Goal: Task Accomplishment & Management: Manage account settings

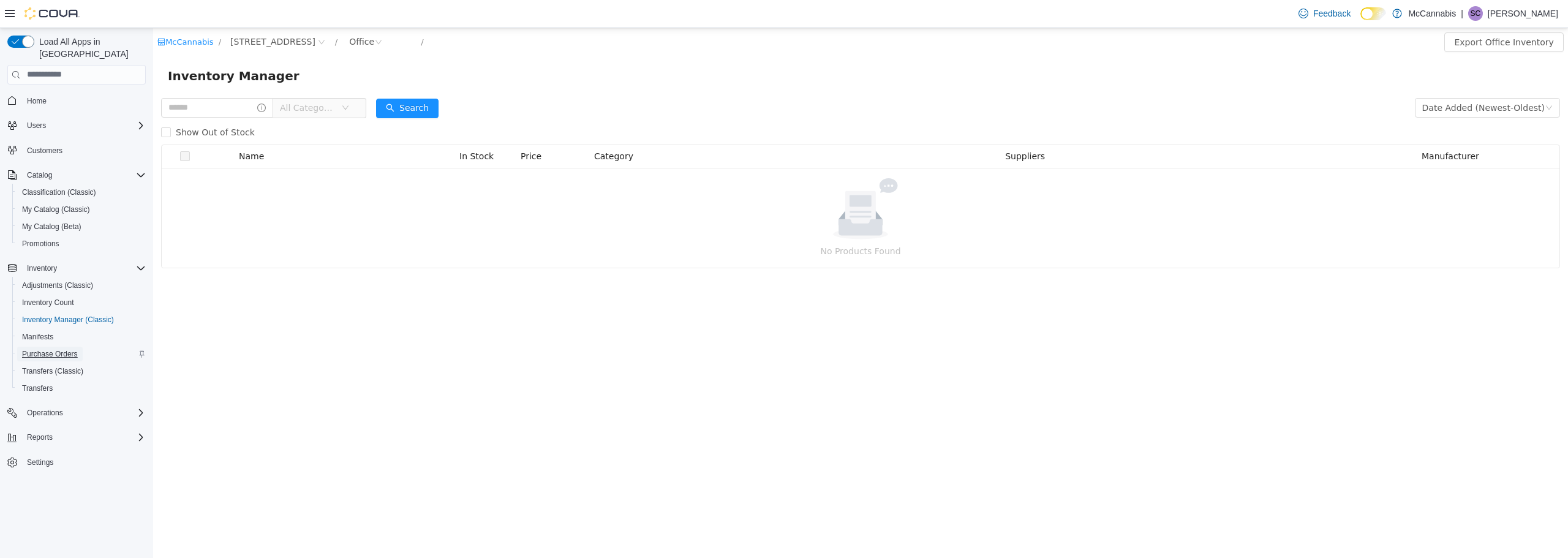
click at [68, 349] on span "Purchase Orders" at bounding box center [50, 354] width 56 height 10
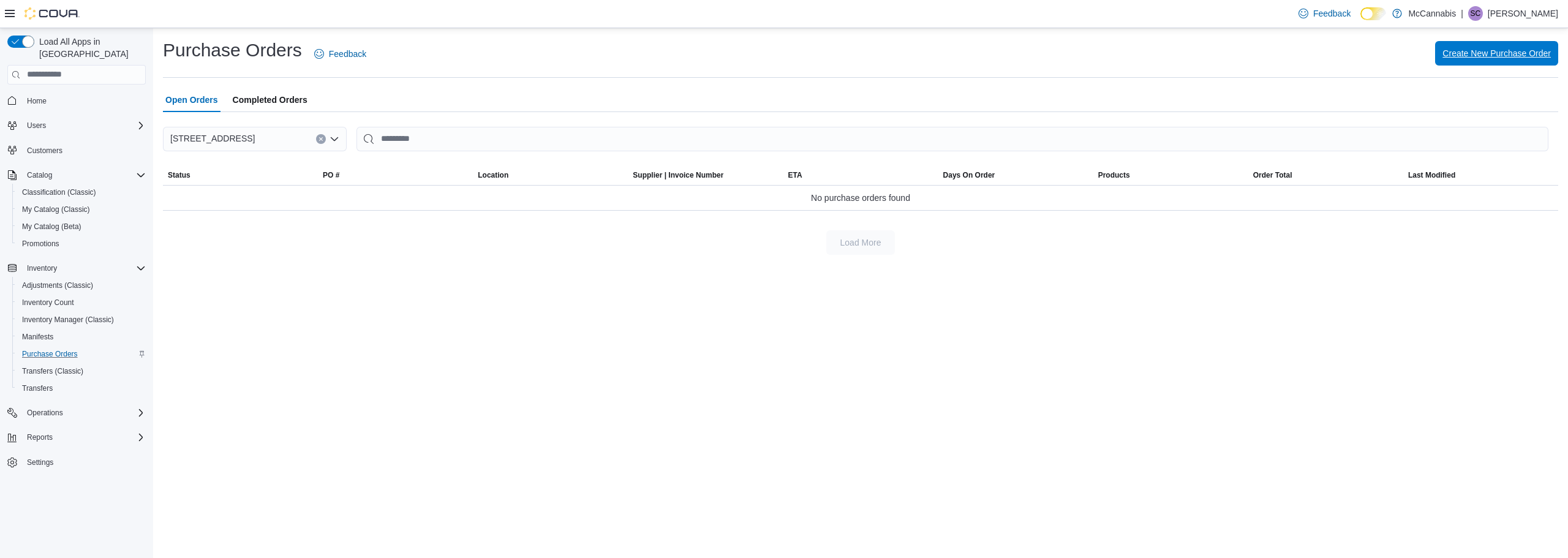
click at [1501, 54] on span "Create New Purchase Order" at bounding box center [1497, 53] width 108 height 12
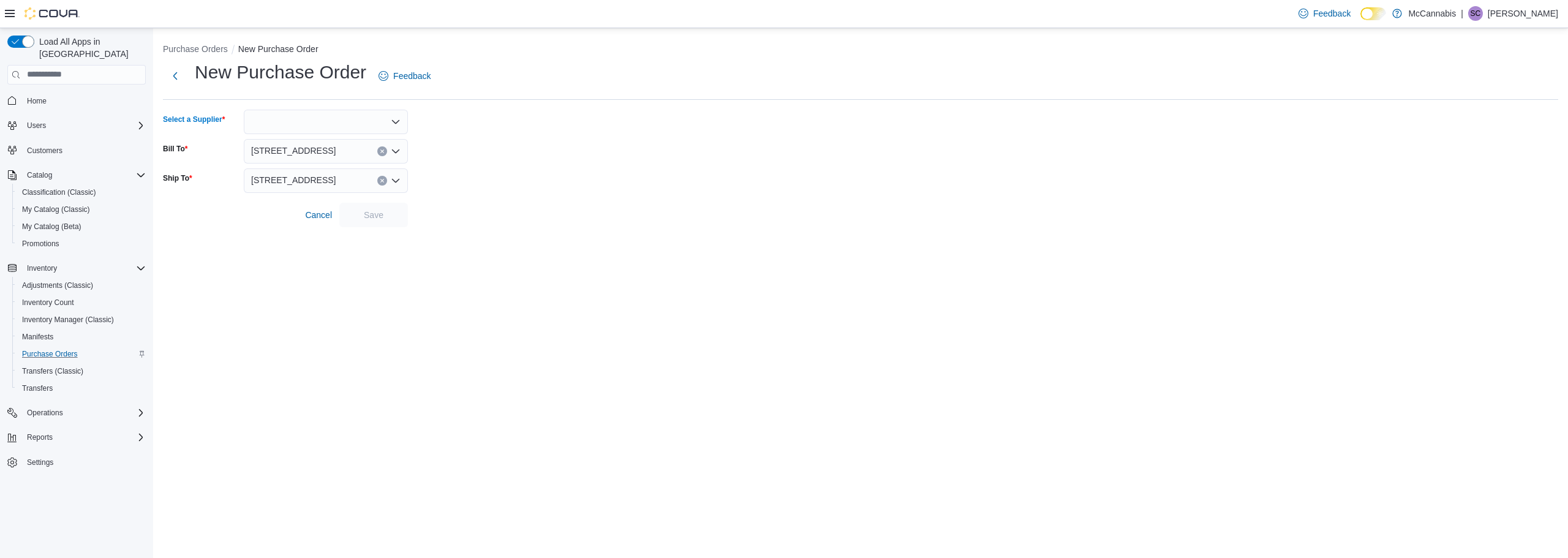
click at [363, 122] on div at bounding box center [325, 122] width 164 height 25
click at [396, 119] on icon "Close list of options" at bounding box center [396, 122] width 10 height 10
click at [395, 124] on icon "Open list of options" at bounding box center [396, 122] width 10 height 10
click at [305, 143] on span "Cannabis NB" at bounding box center [333, 143] width 135 height 12
click at [376, 213] on span "Save" at bounding box center [373, 214] width 19 height 12
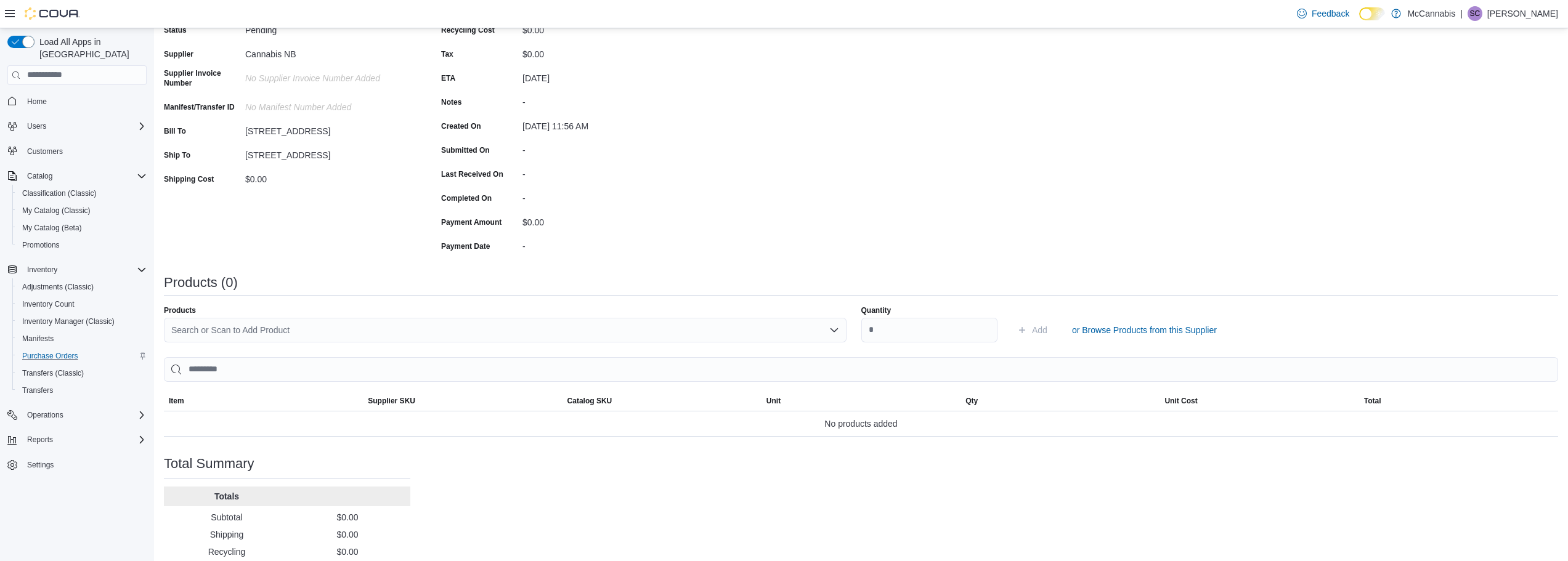
scroll to position [176, 0]
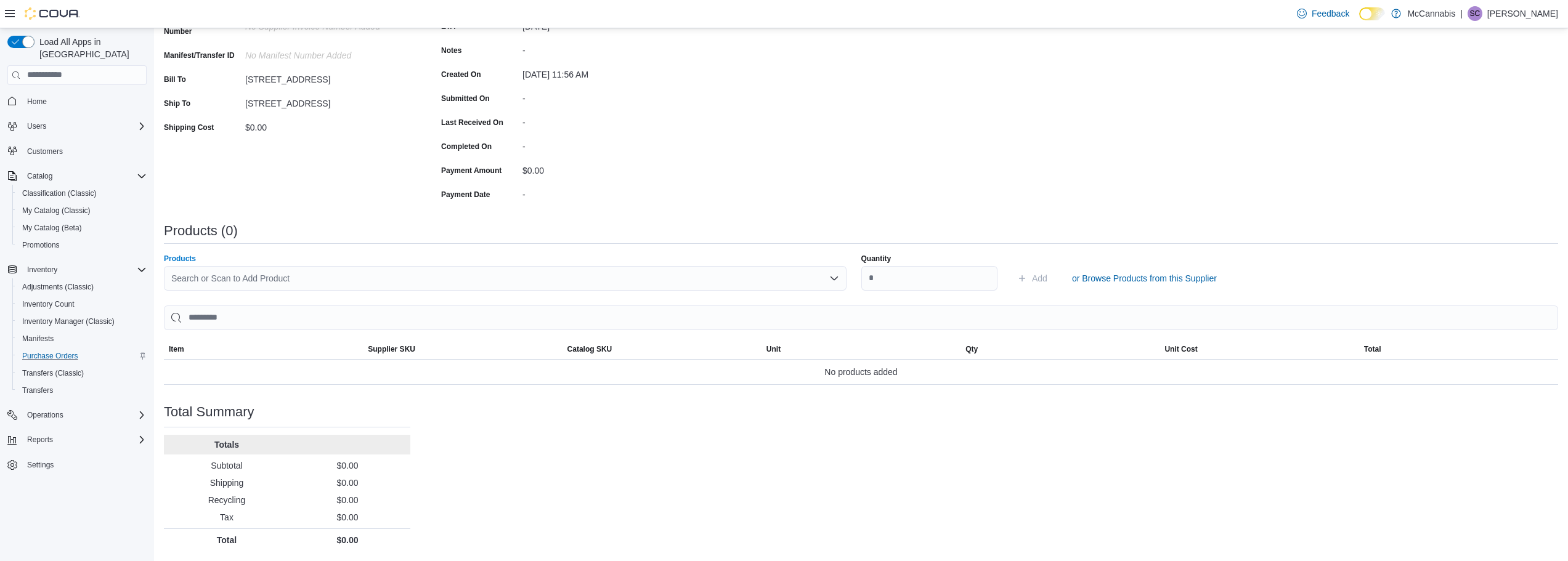
click at [772, 280] on div "Search or Scan to Add Product" at bounding box center [505, 278] width 682 height 25
type input "*"
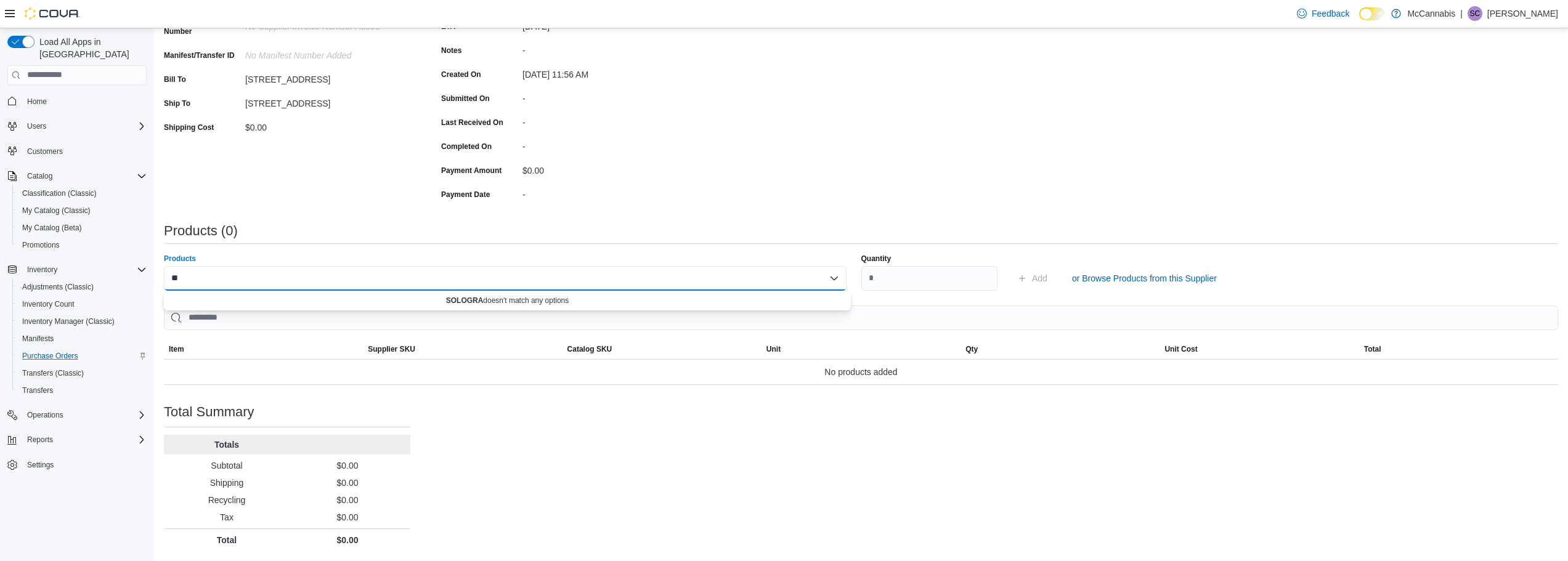
type input "*"
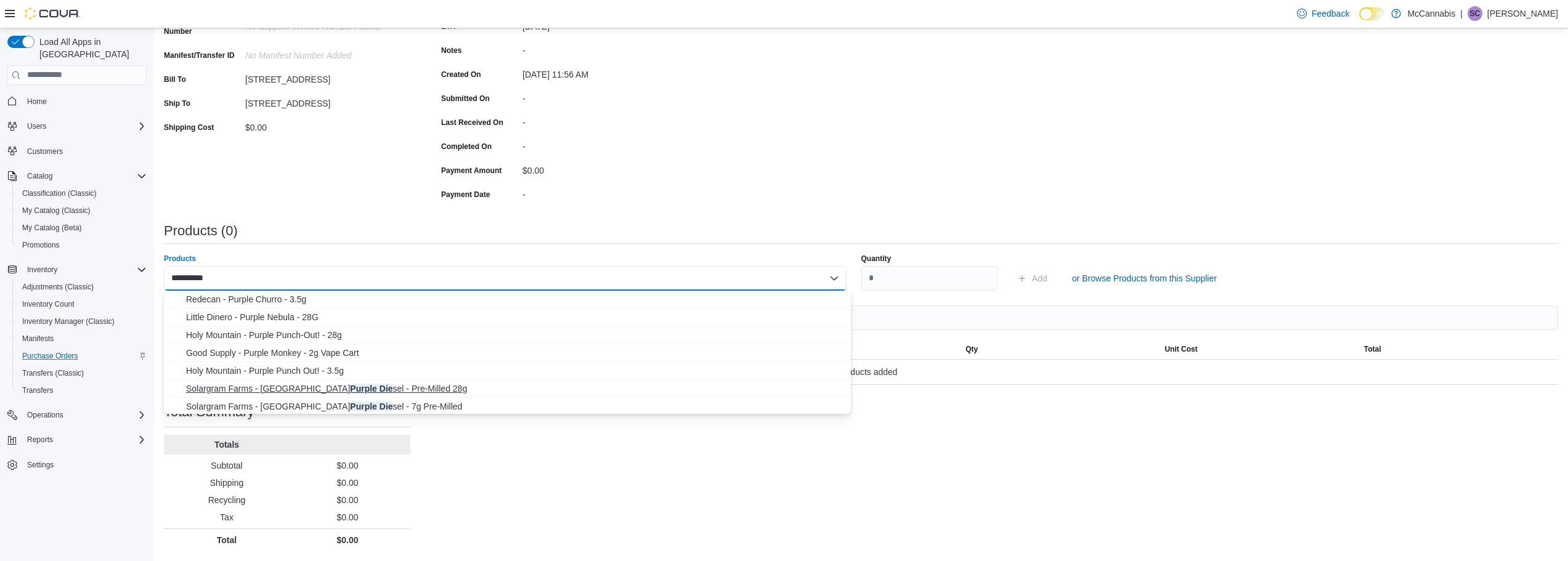
type input "**********"
click at [385, 389] on span "Solargram Farms - NY Purple Die sel - Pre-Milled 28g" at bounding box center [514, 388] width 657 height 12
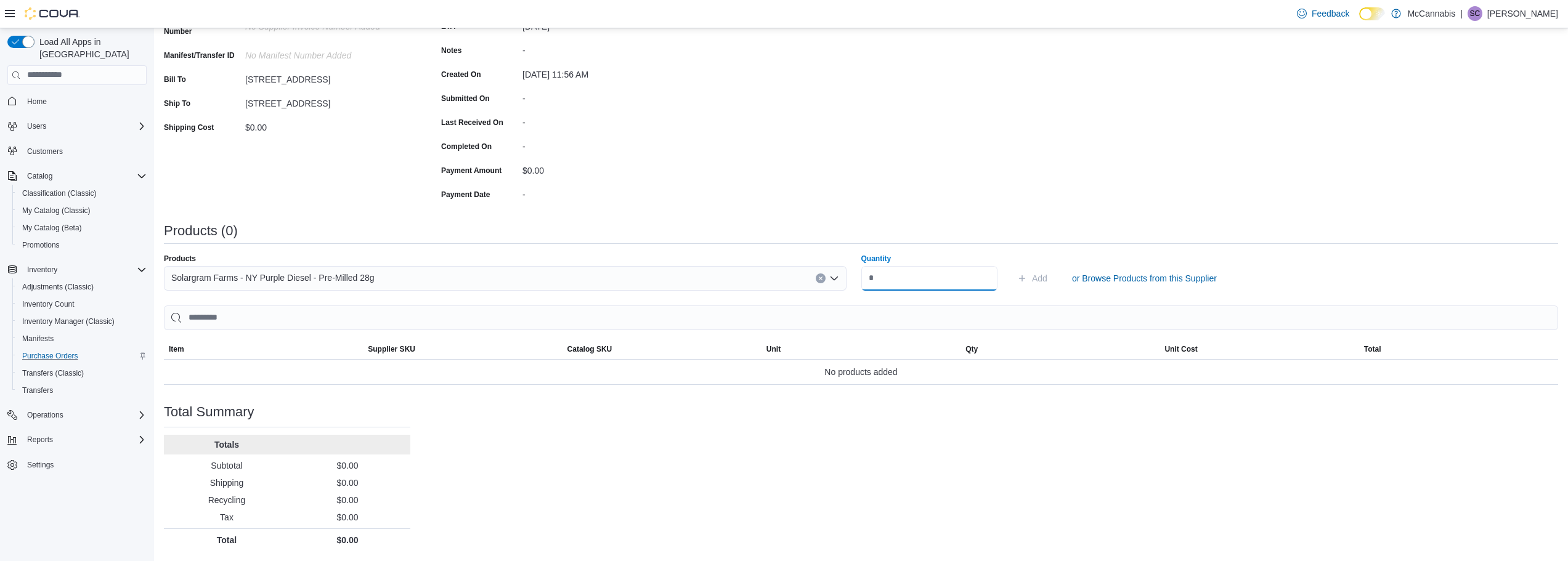
click at [902, 280] on input "Quantity" at bounding box center [929, 278] width 137 height 25
type input "**"
click at [1047, 276] on span "Add" at bounding box center [1039, 278] width 15 height 12
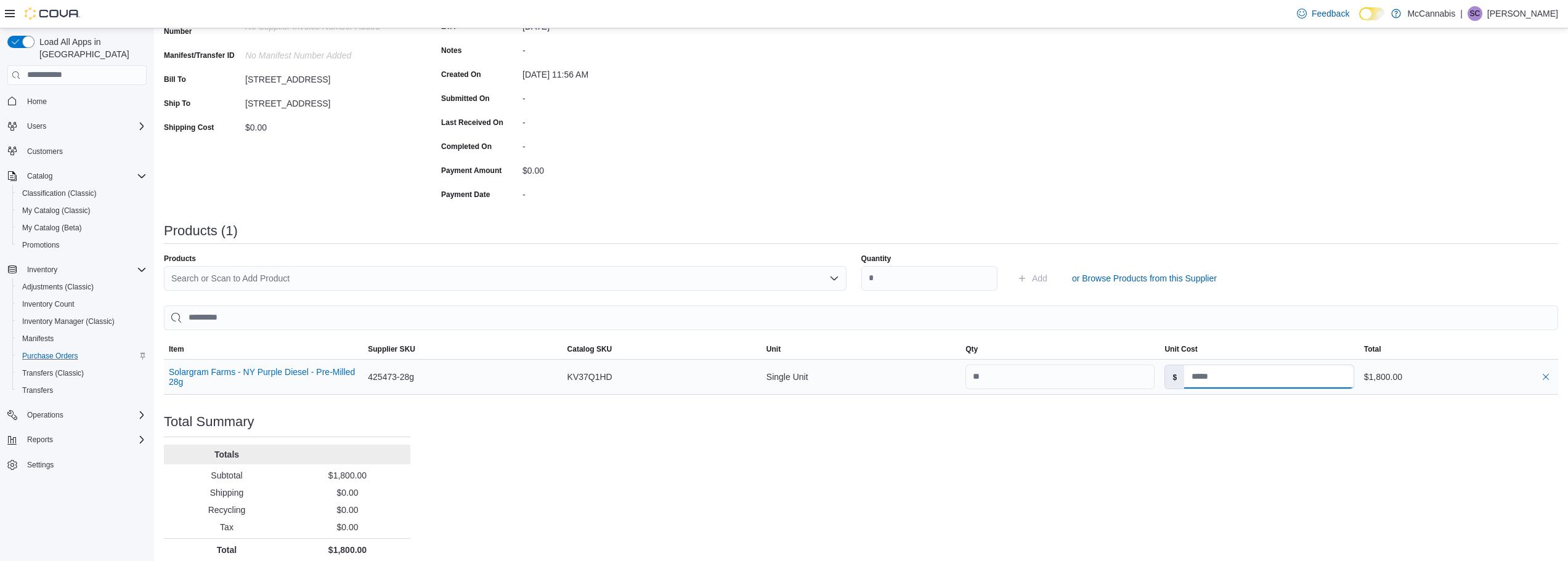
click at [1242, 387] on input at bounding box center [1269, 377] width 170 height 24
type input "*****"
click at [1308, 494] on div "Purchase Order: POD0MV-1050 Feedback Purchase Order Details Edit Status Pending…" at bounding box center [860, 248] width 1394 height 627
click at [1044, 484] on div "Purchase Order: POD0MV-1050 Feedback Purchase Order Details Edit Status Pending…" at bounding box center [860, 248] width 1394 height 627
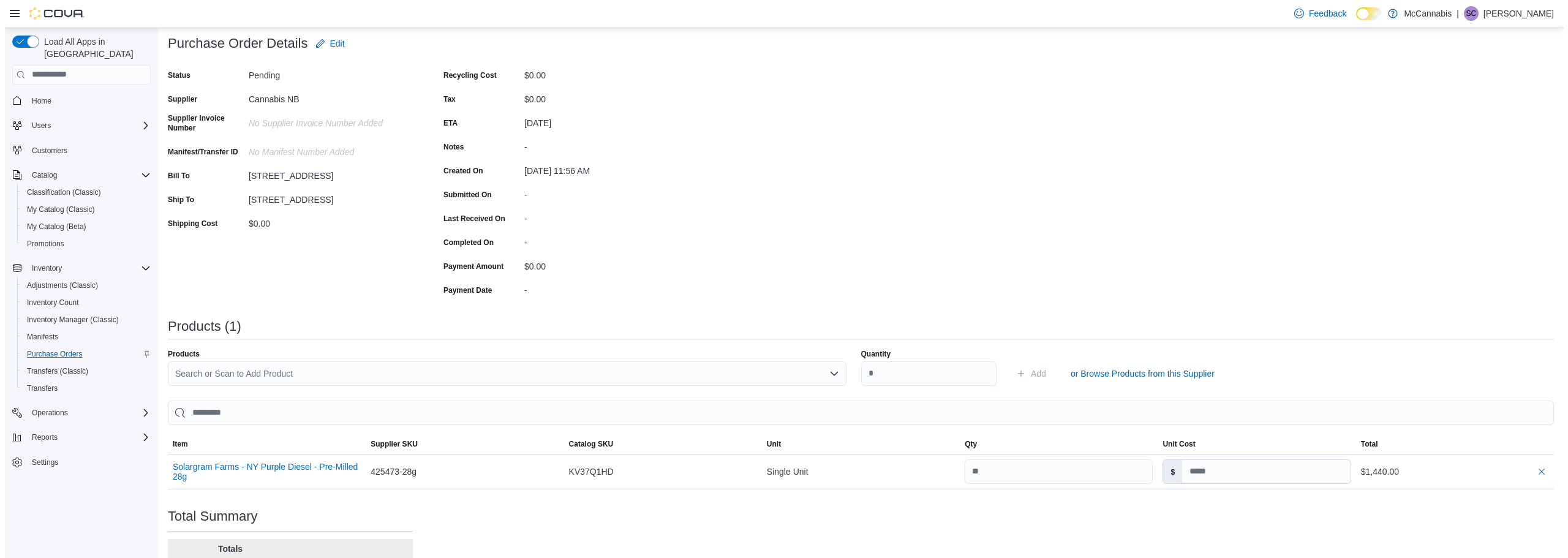
scroll to position [0, 0]
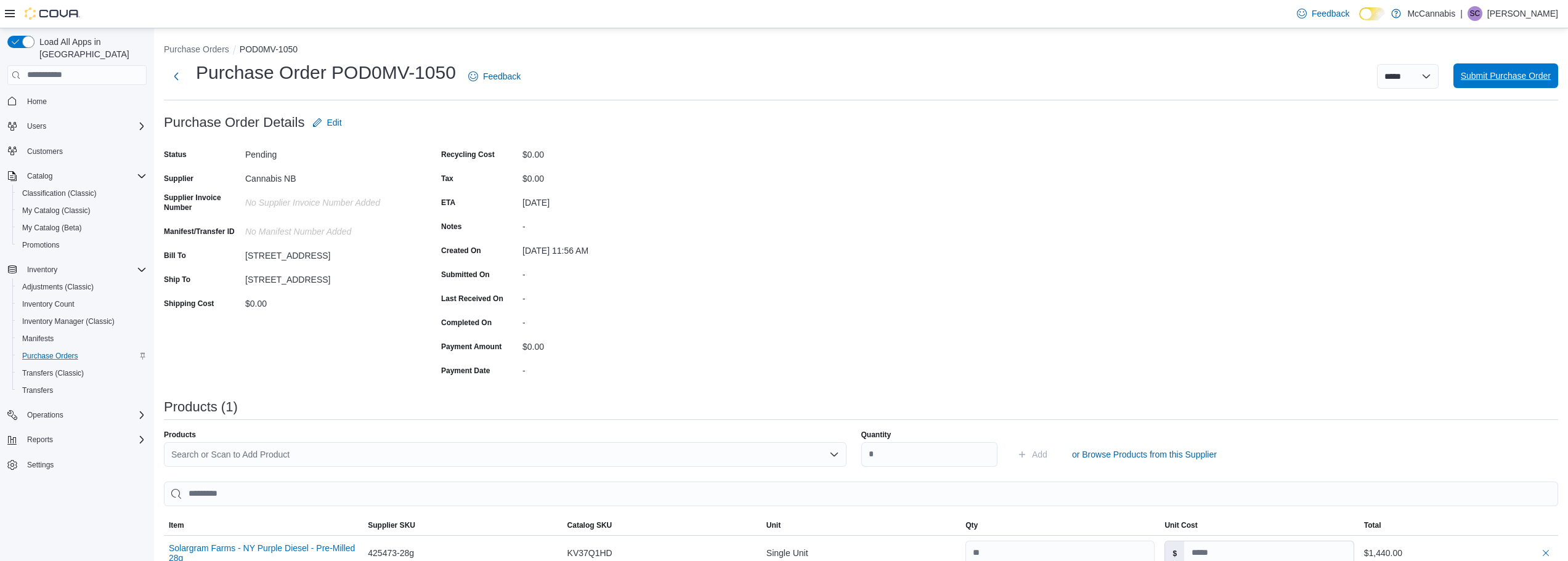
click at [1513, 75] on span "Submit Purchase Order" at bounding box center [1505, 75] width 90 height 12
type input "*****"
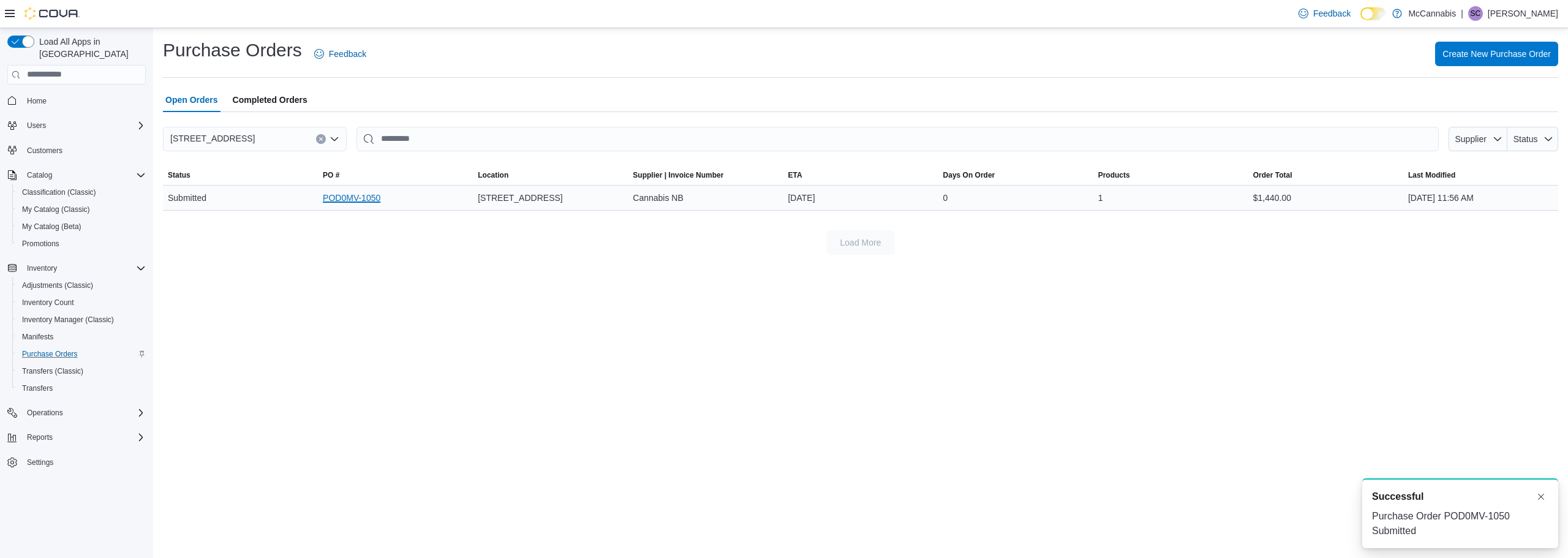
click at [352, 193] on link "POD0MV-1050" at bounding box center [351, 198] width 58 height 15
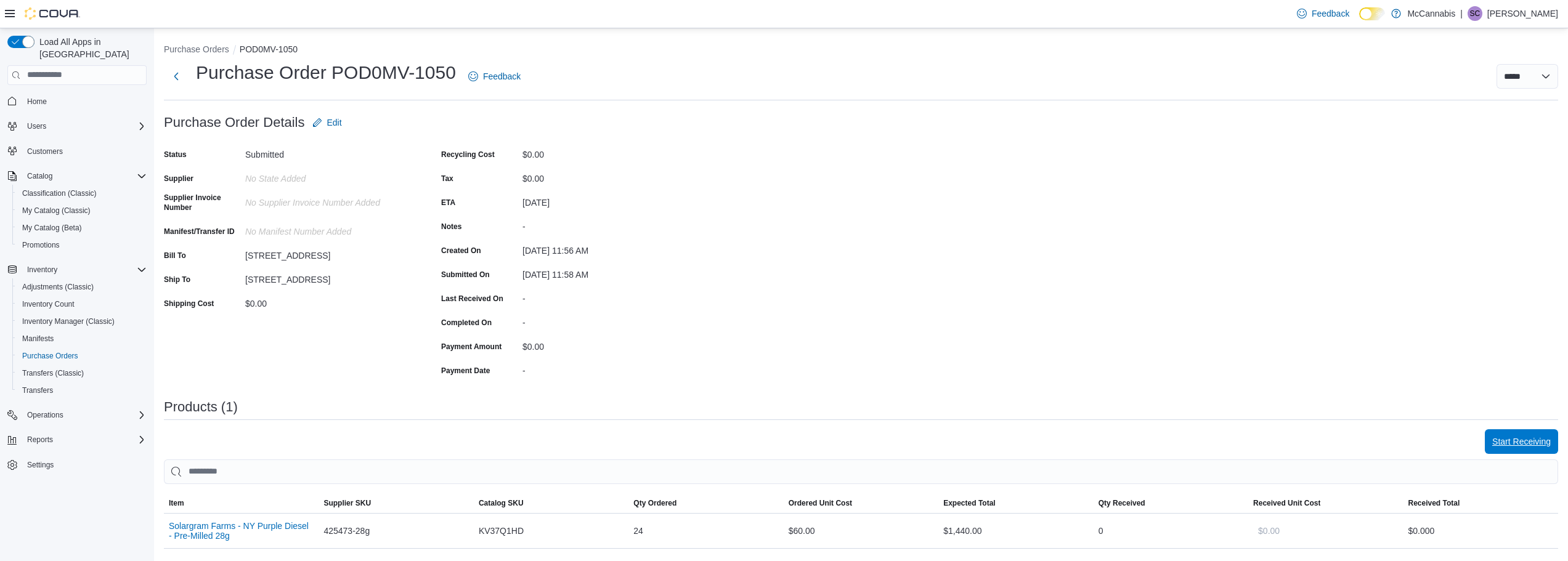
click at [1545, 446] on span "Start Receiving" at bounding box center [1521, 441] width 59 height 12
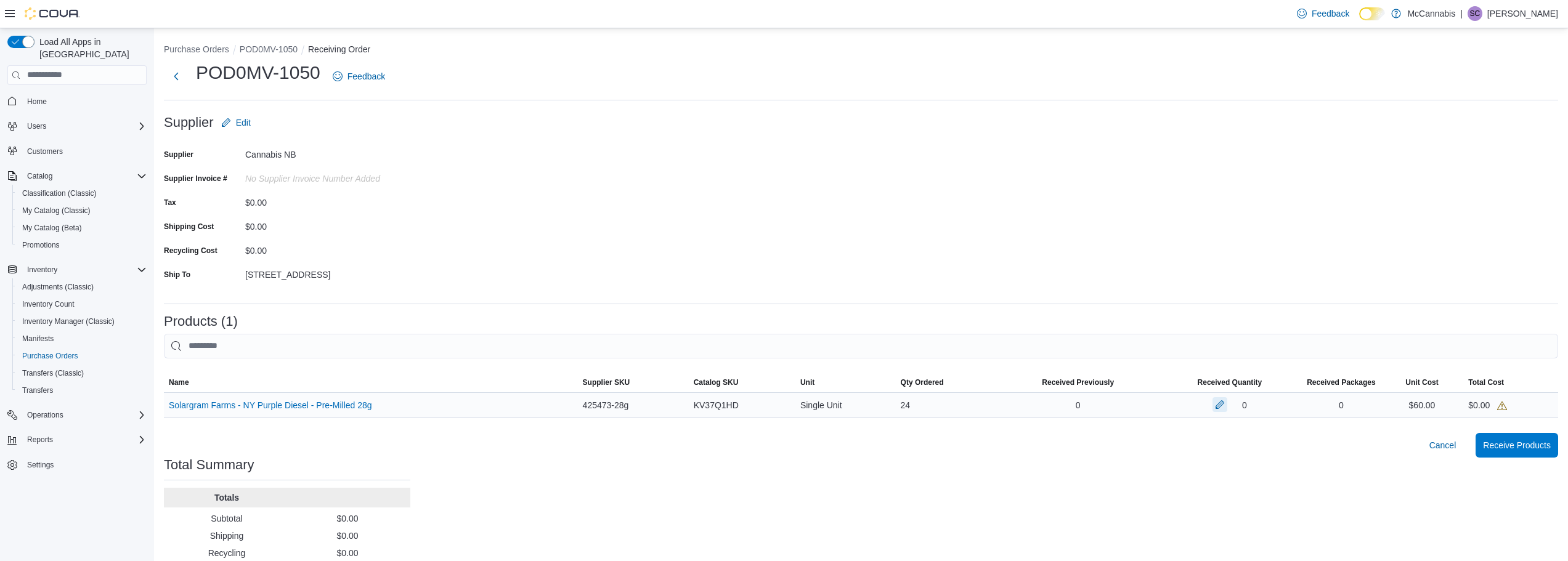
click at [1226, 405] on button "button" at bounding box center [1219, 404] width 15 height 15
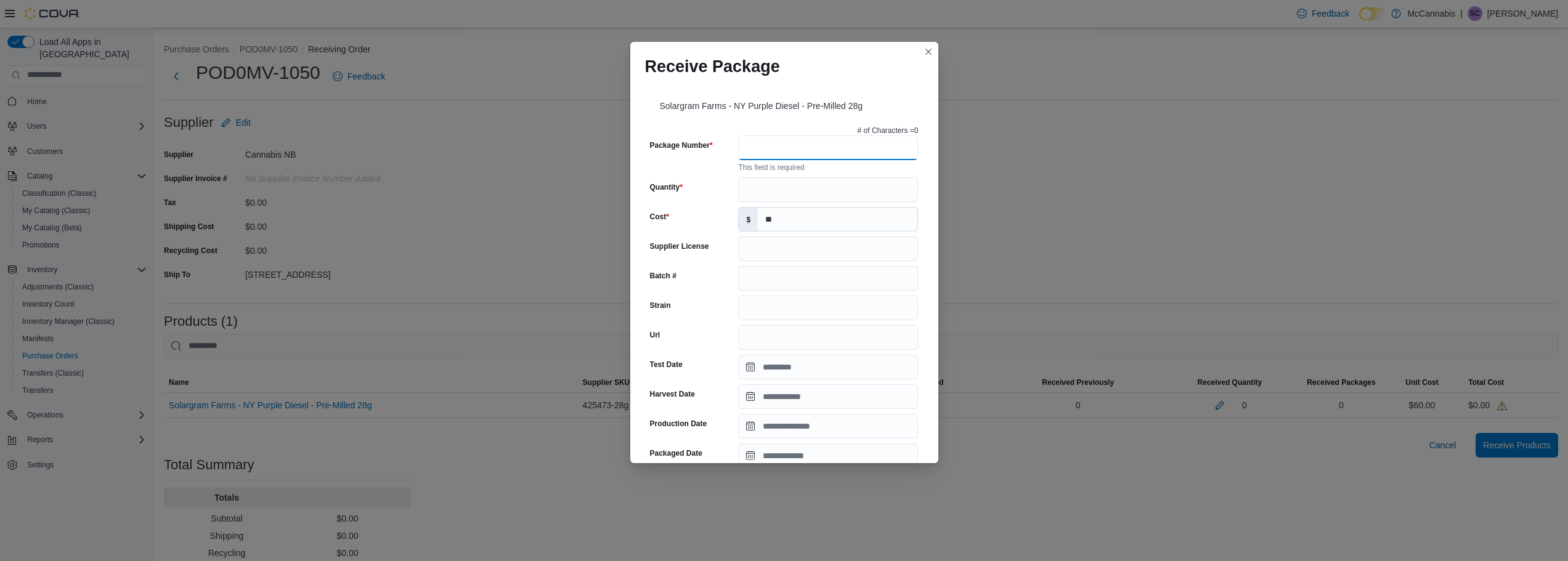
click at [841, 147] on input "Package Number" at bounding box center [828, 147] width 180 height 25
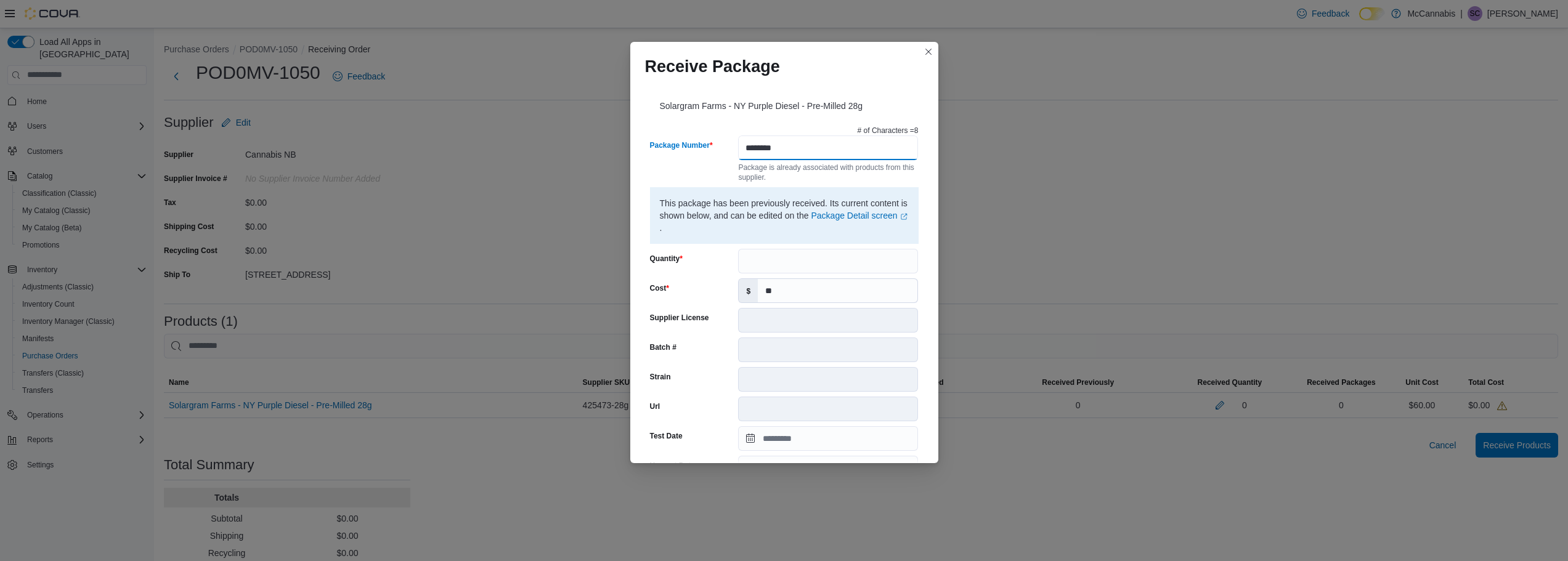
type input "********"
click at [847, 262] on input "Quantity" at bounding box center [828, 261] width 180 height 25
type input "**"
click at [925, 340] on div "Solargram Farms - NY Purple Diesel - Pre-Milled 28g # of Characters = 8 Package…" at bounding box center [784, 272] width 308 height 381
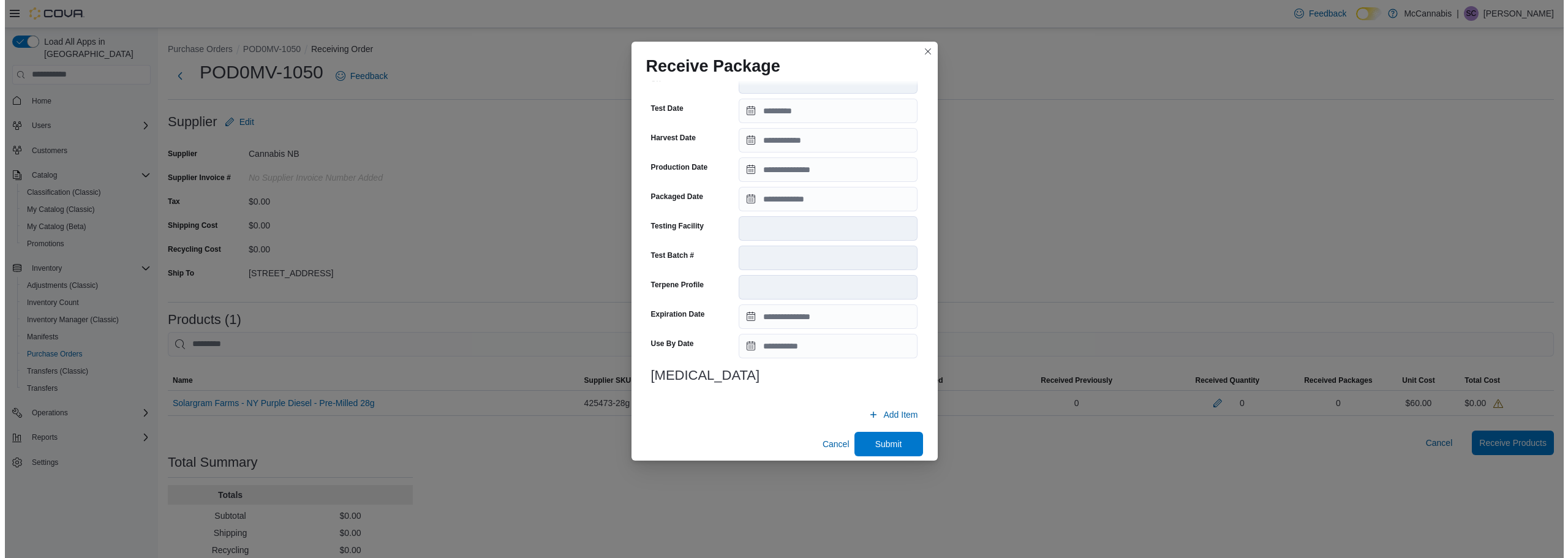
scroll to position [336, 0]
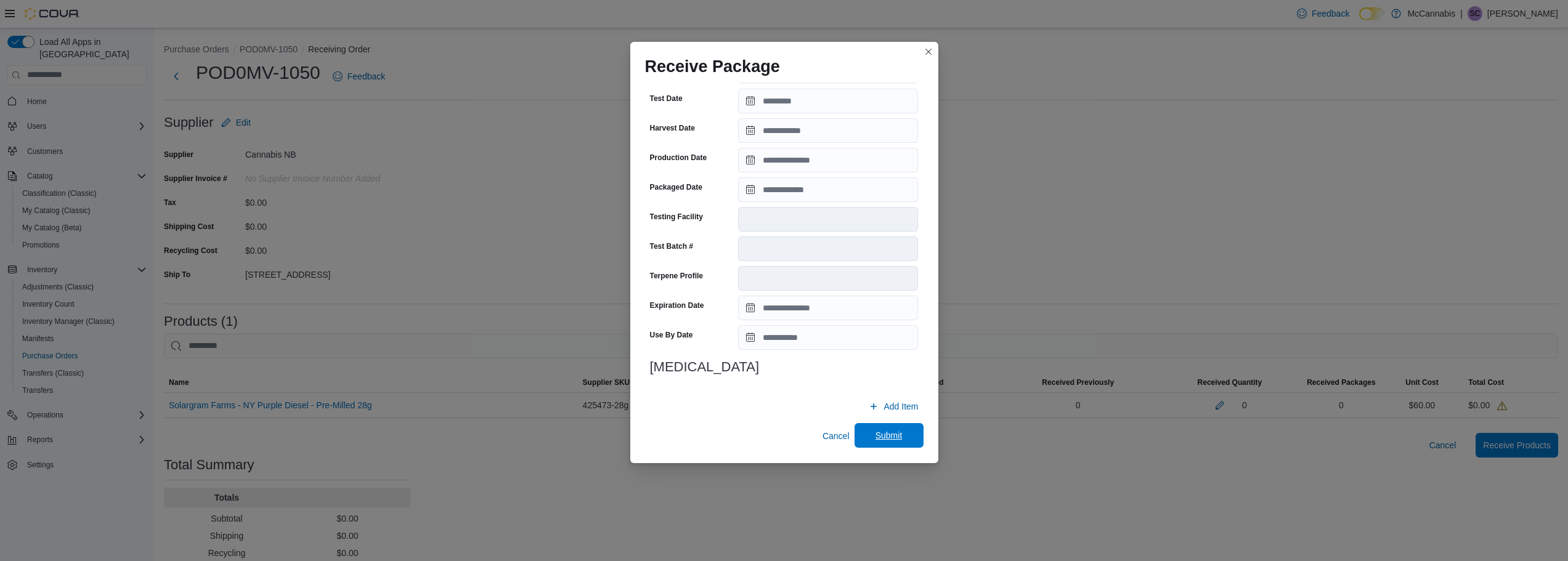
click at [890, 439] on span "Submit" at bounding box center [889, 435] width 27 height 12
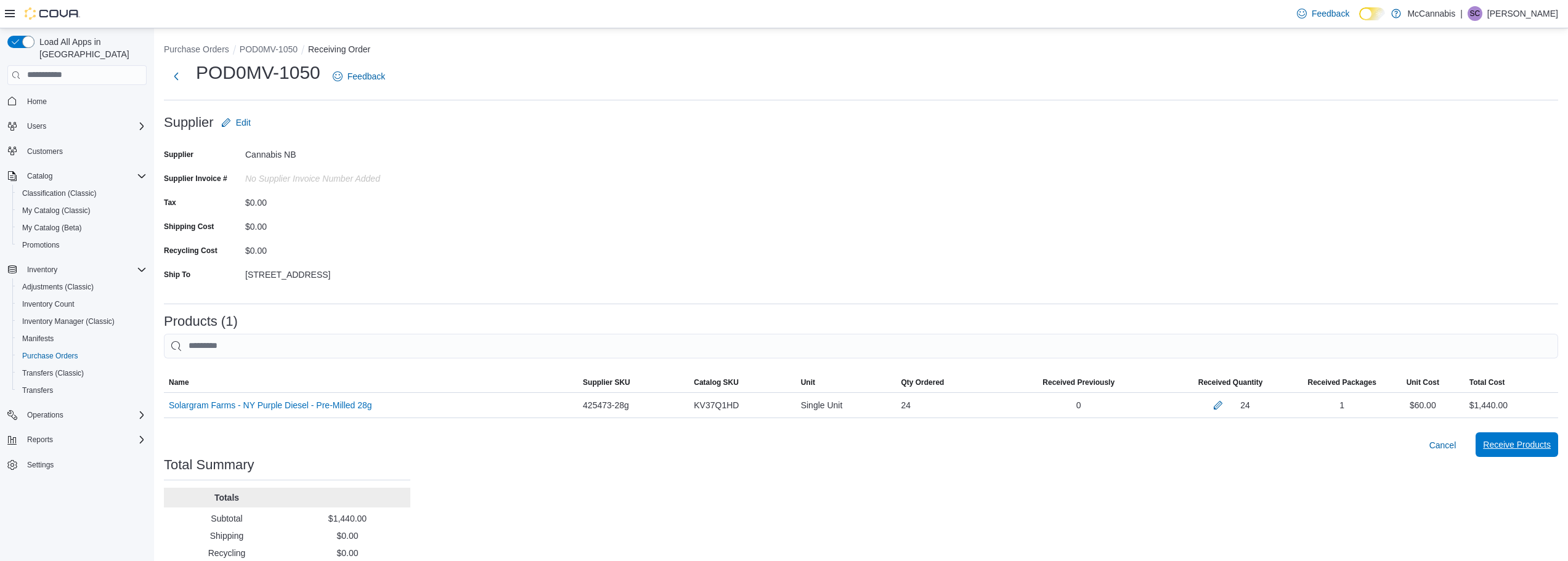
click at [1526, 439] on span "Receive Products" at bounding box center [1516, 445] width 68 height 12
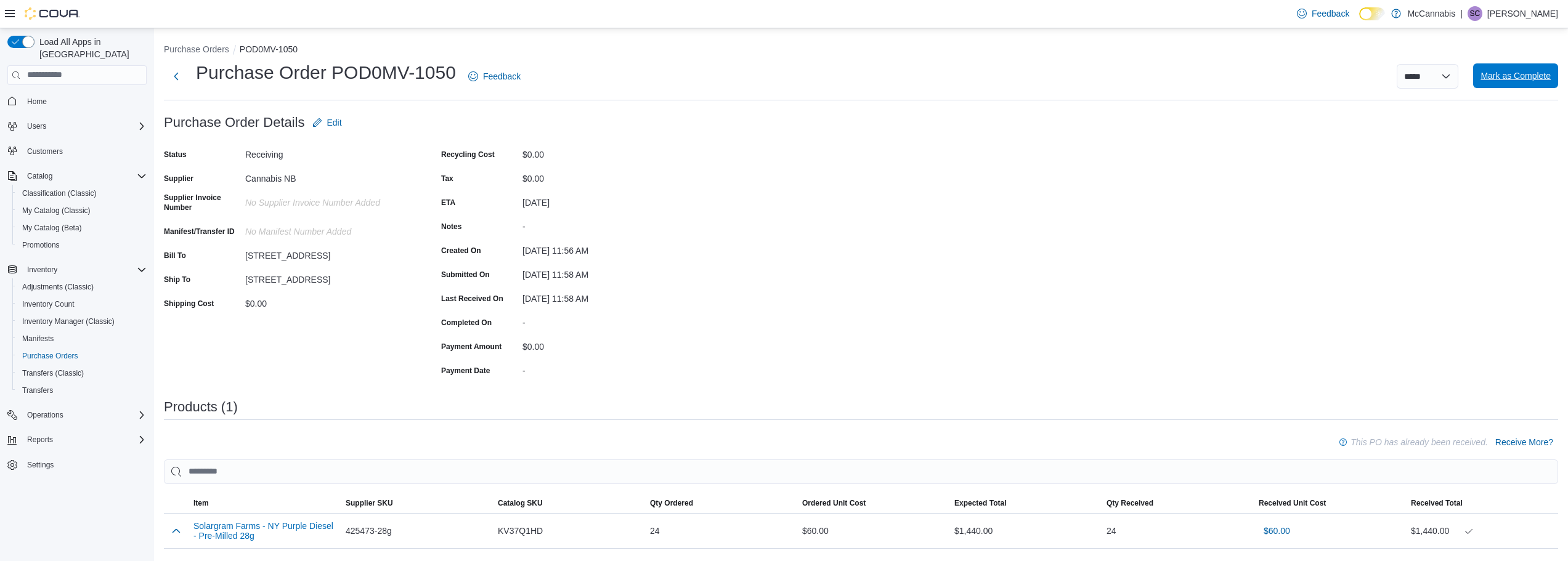
click at [1531, 81] on span "Mark as Complete" at bounding box center [1516, 75] width 70 height 12
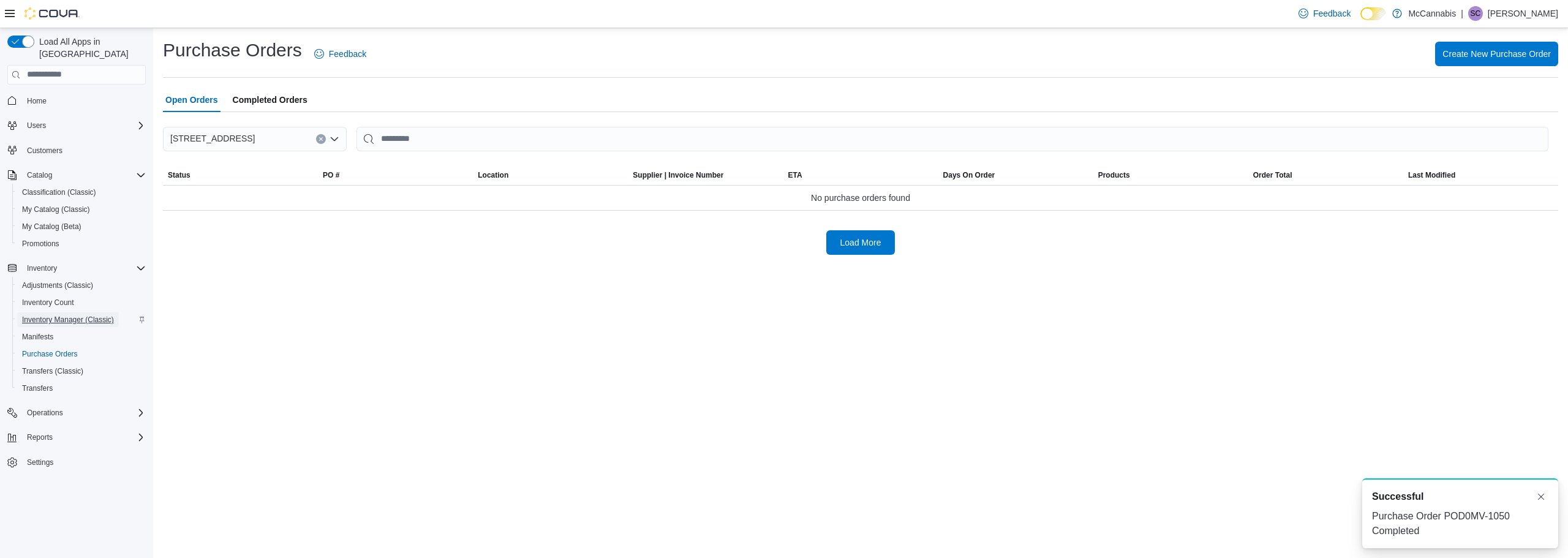
click at [56, 315] on span "Inventory Manager (Classic)" at bounding box center [68, 320] width 92 height 10
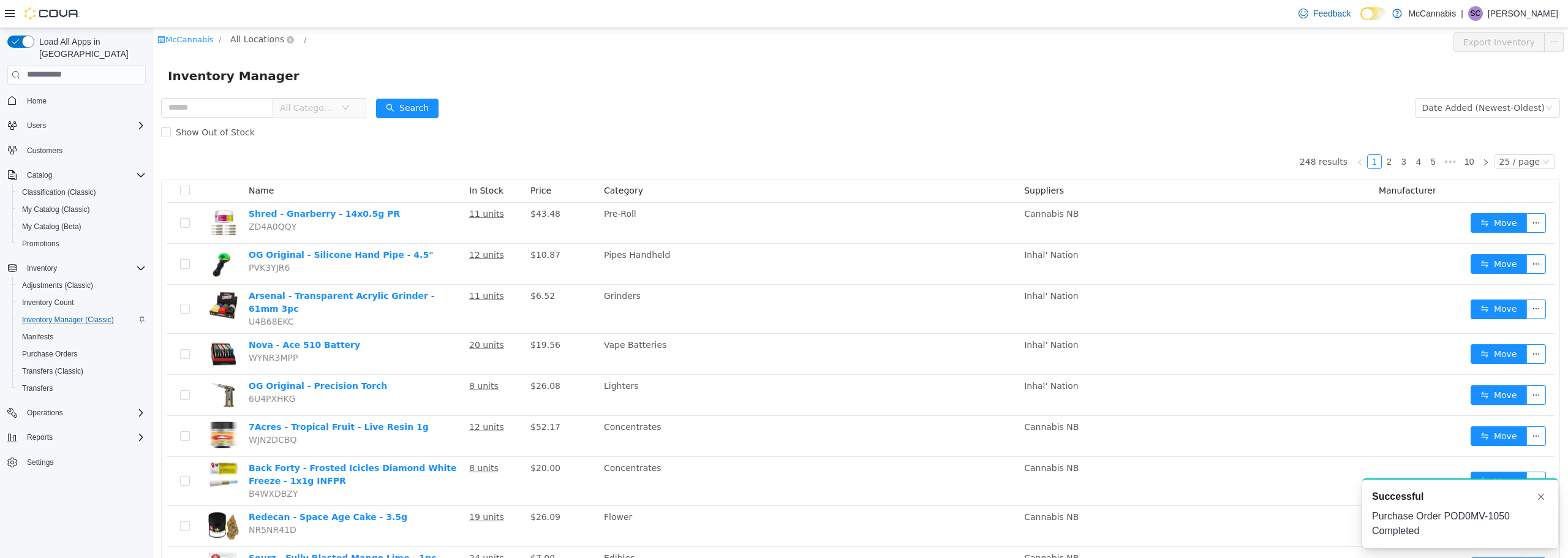
click at [246, 34] on span "All Locations" at bounding box center [257, 39] width 54 height 13
click at [264, 103] on span "[STREET_ADDRESS]" at bounding box center [297, 104] width 85 height 10
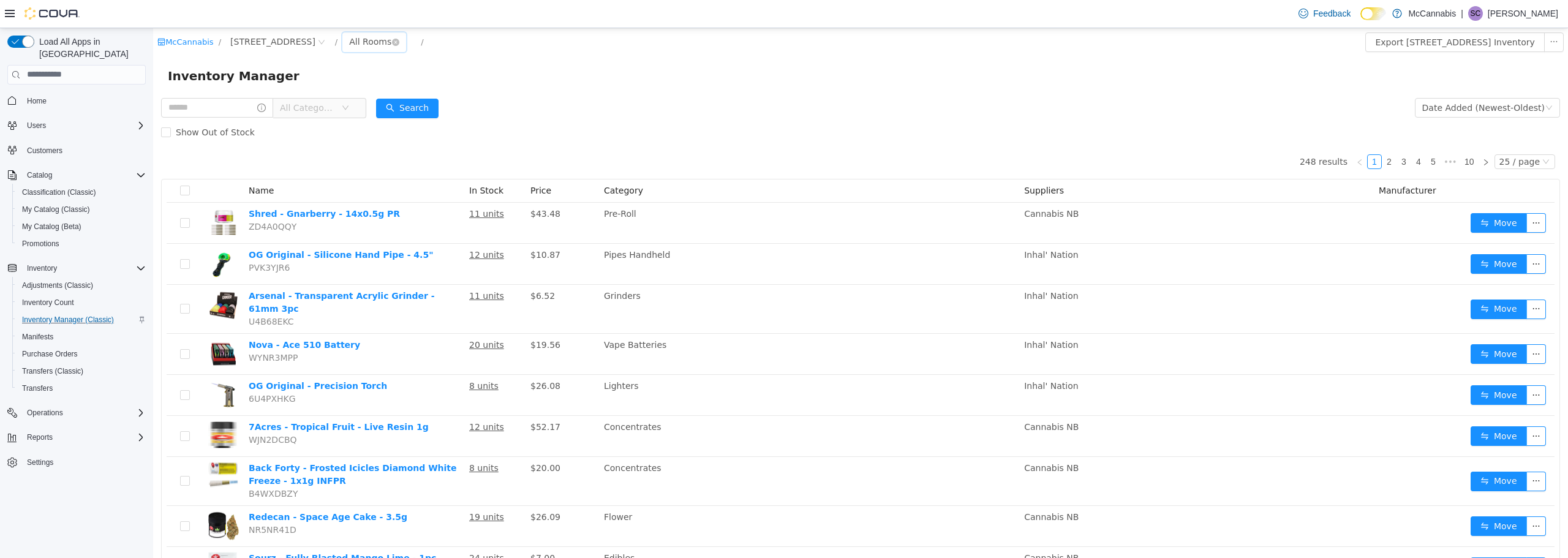
click at [349, 39] on div "All Rooms" at bounding box center [370, 41] width 42 height 18
click at [359, 108] on li "Office" at bounding box center [368, 105] width 74 height 19
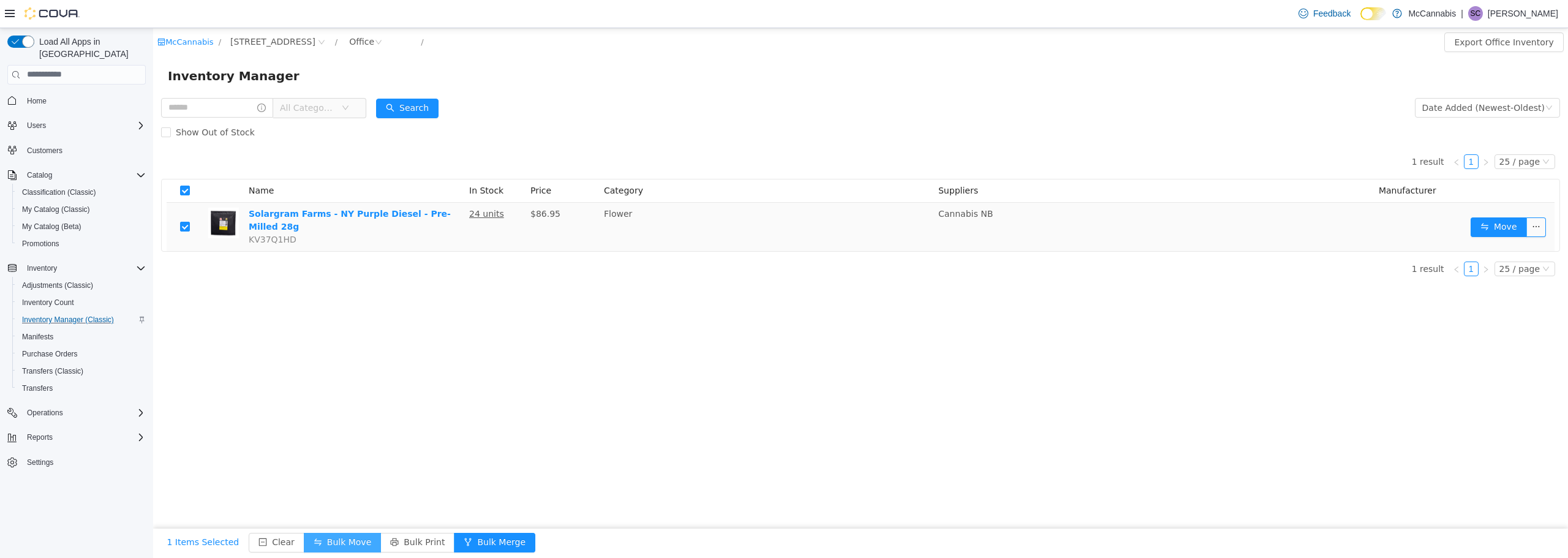
click at [327, 544] on button "Bulk Move" at bounding box center [342, 541] width 77 height 19
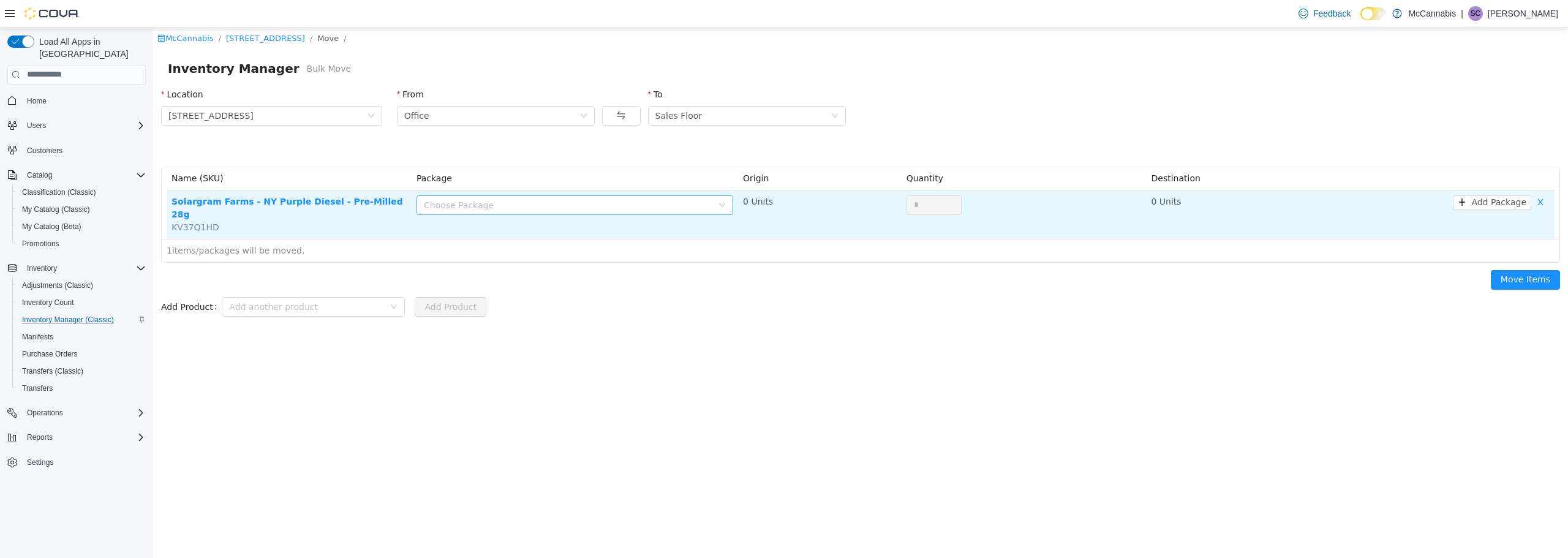
click at [722, 205] on icon "icon: down" at bounding box center [722, 204] width 7 height 7
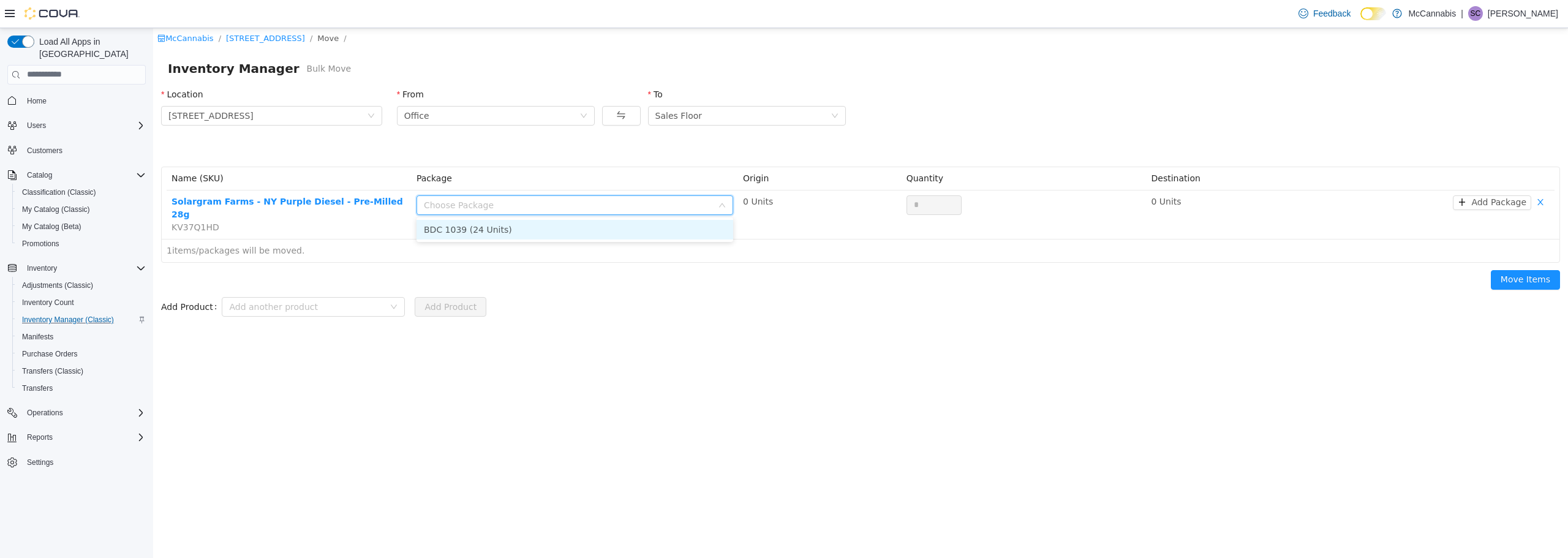
click at [694, 227] on li "BDC 1039 (24 Units)" at bounding box center [574, 229] width 317 height 19
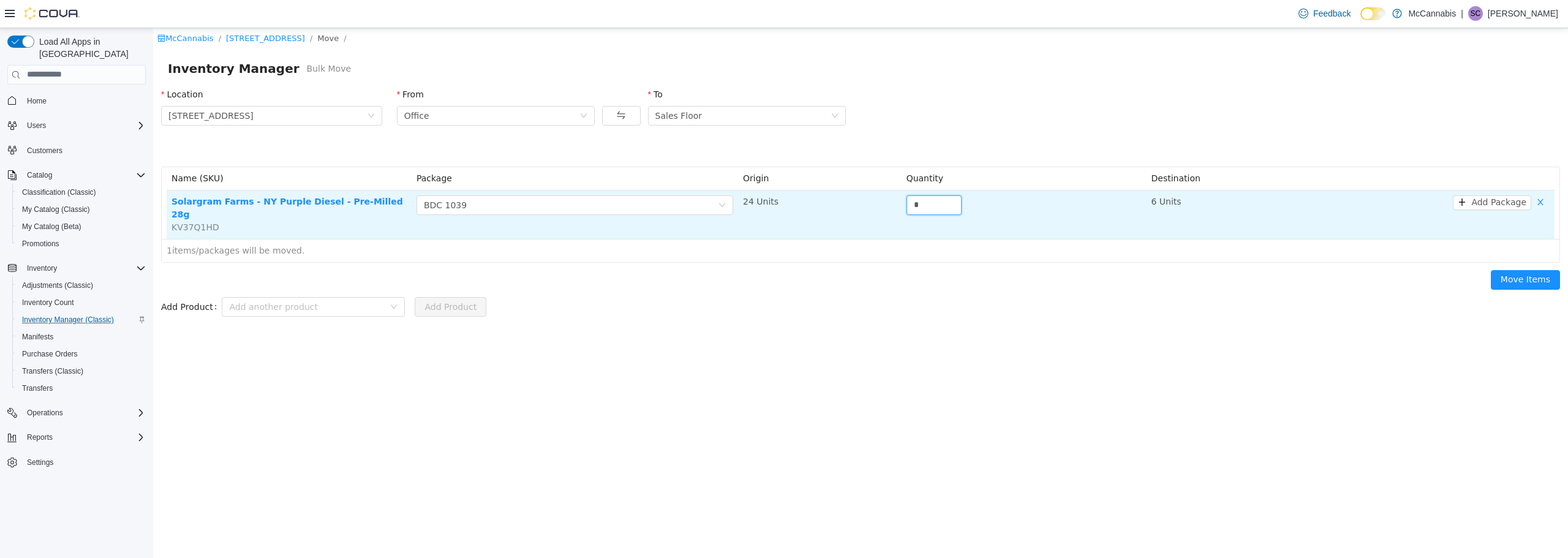
click at [898, 201] on tr "Solargram Farms - NY Purple Diesel - Pre-Milled 28g KV37Q1HD Choose Package BDC…" at bounding box center [861, 214] width 1388 height 48
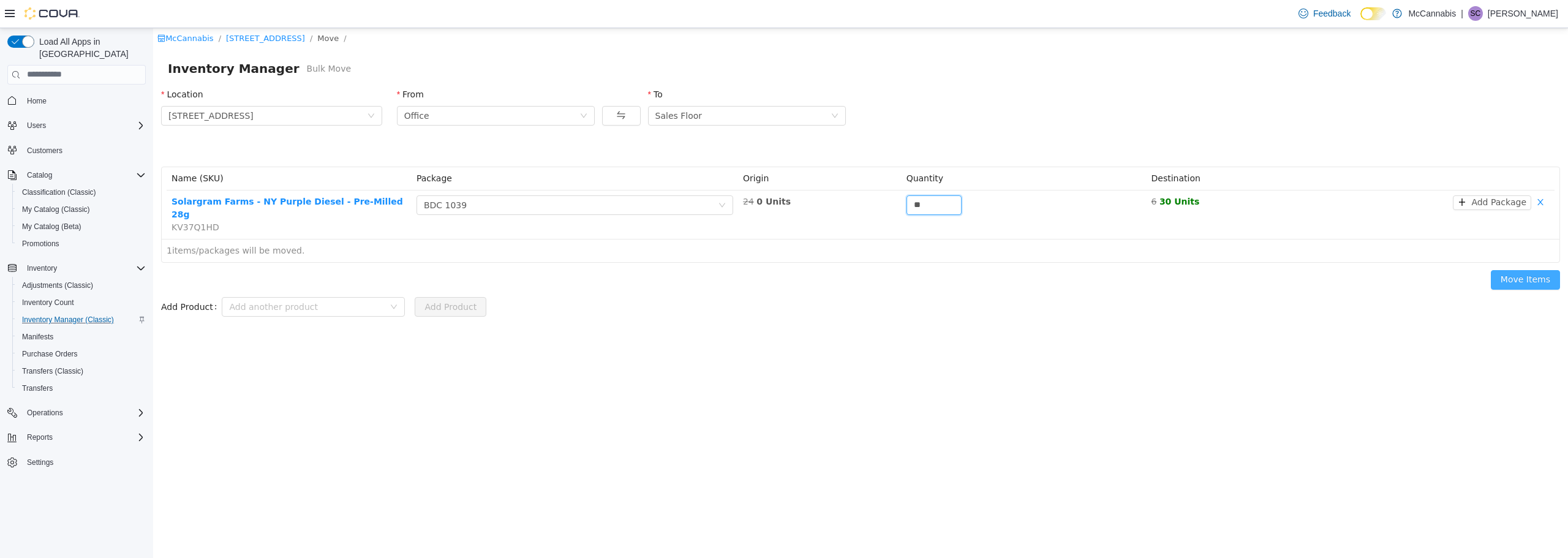
type input "**"
click at [1518, 270] on button "Move Items" at bounding box center [1525, 279] width 69 height 19
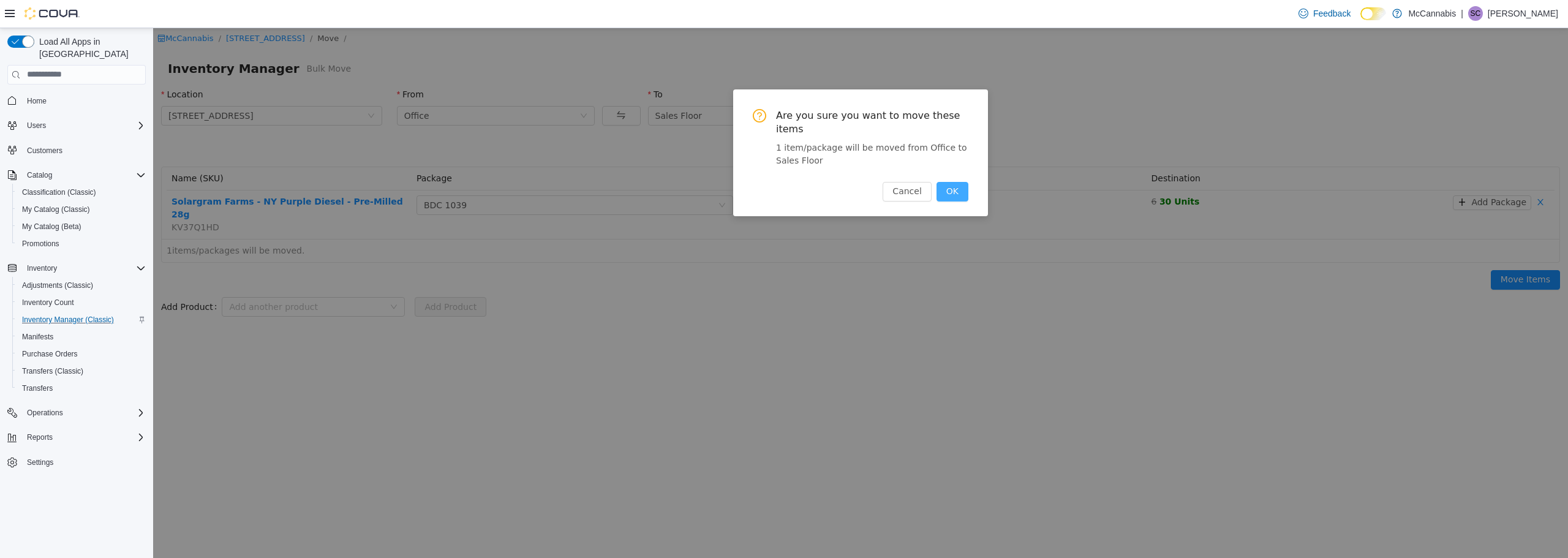
click at [952, 181] on button "OK" at bounding box center [953, 191] width 32 height 19
